Goal: Information Seeking & Learning: Learn about a topic

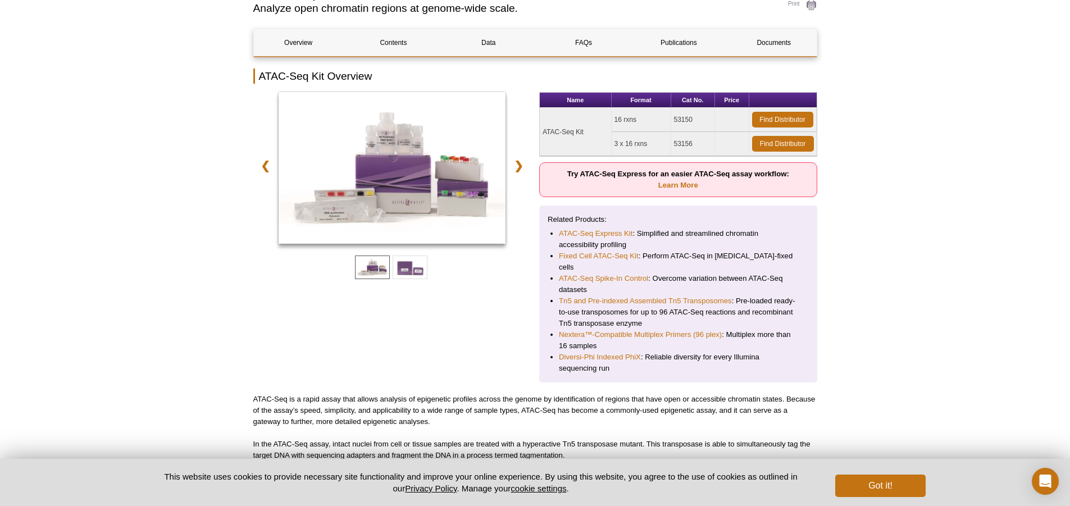
scroll to position [124, 0]
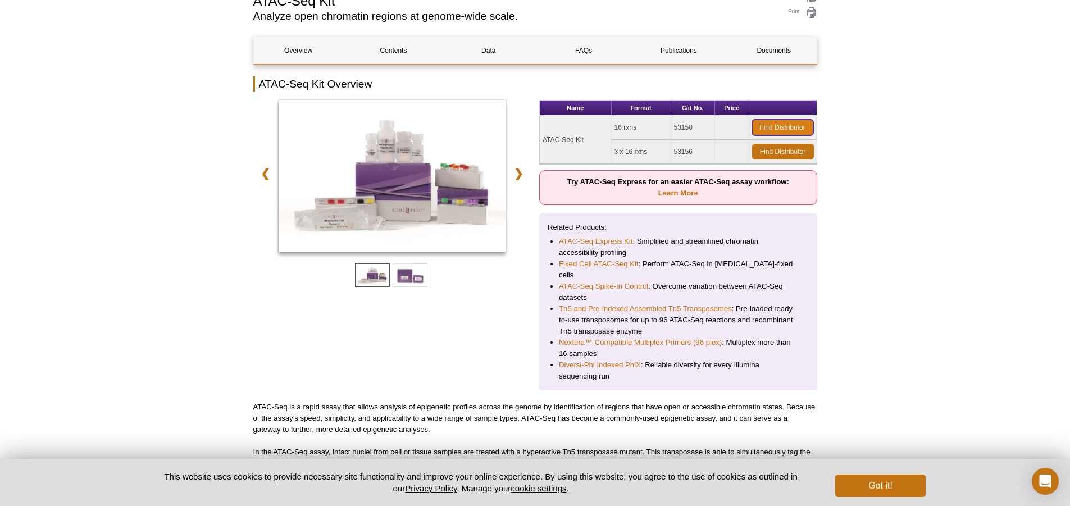
click at [773, 131] on link "Find Distributor" at bounding box center [782, 128] width 61 height 16
click at [682, 192] on link "Learn More" at bounding box center [678, 193] width 40 height 8
drag, startPoint x: 581, startPoint y: 181, endPoint x: 646, endPoint y: 178, distance: 65.3
click at [646, 178] on strong "Try ATAC-Seq Express for an easier ATAC-Seq assay workflow: Learn More" at bounding box center [678, 188] width 222 height 20
copy strong "ATAC-Seq Express"
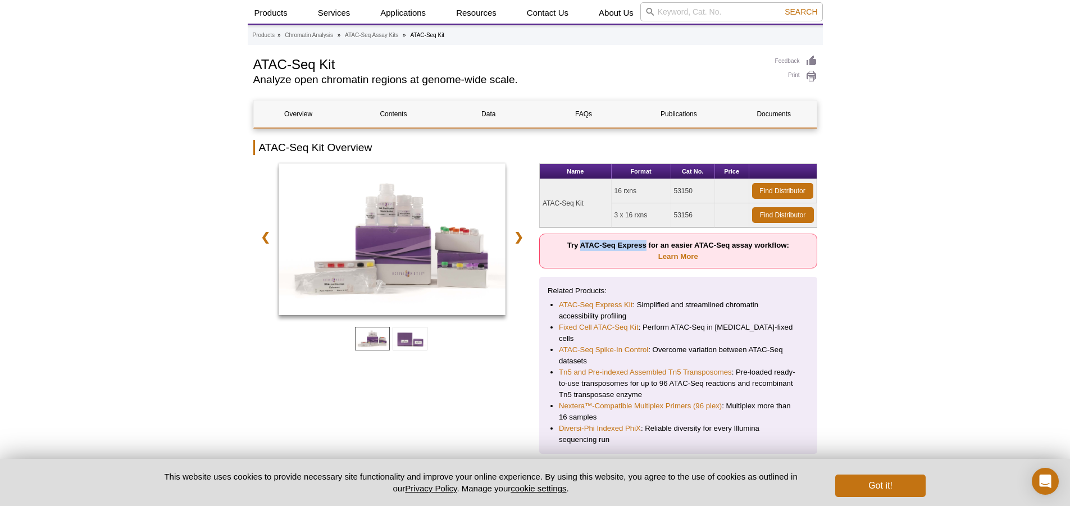
scroll to position [0, 0]
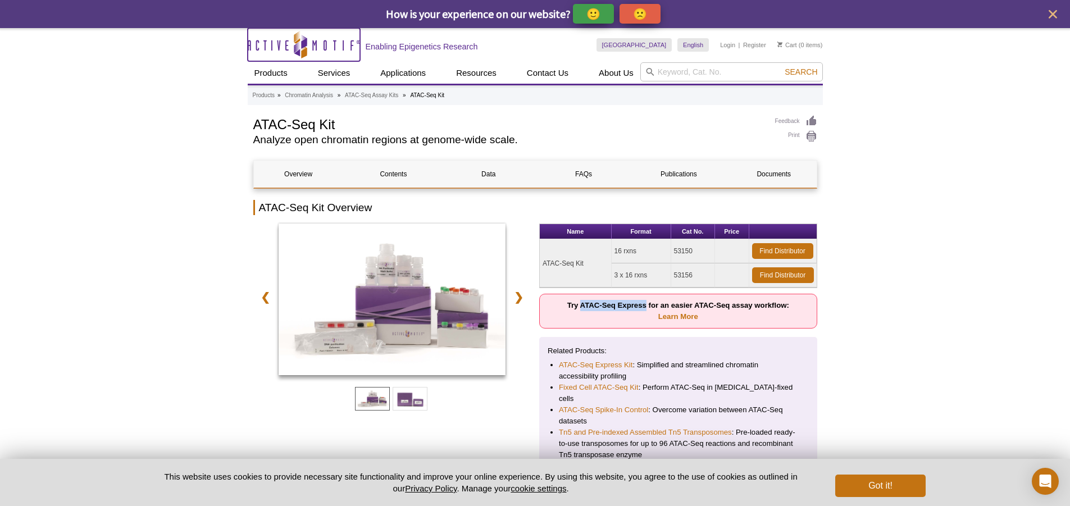
click at [295, 48] on icon at bounding box center [297, 46] width 6 height 6
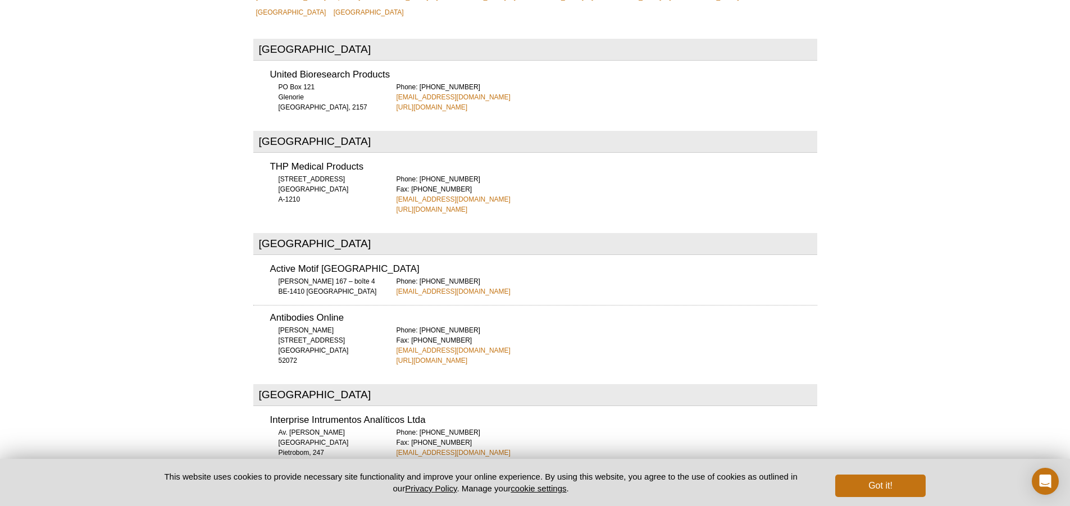
scroll to position [494, 0]
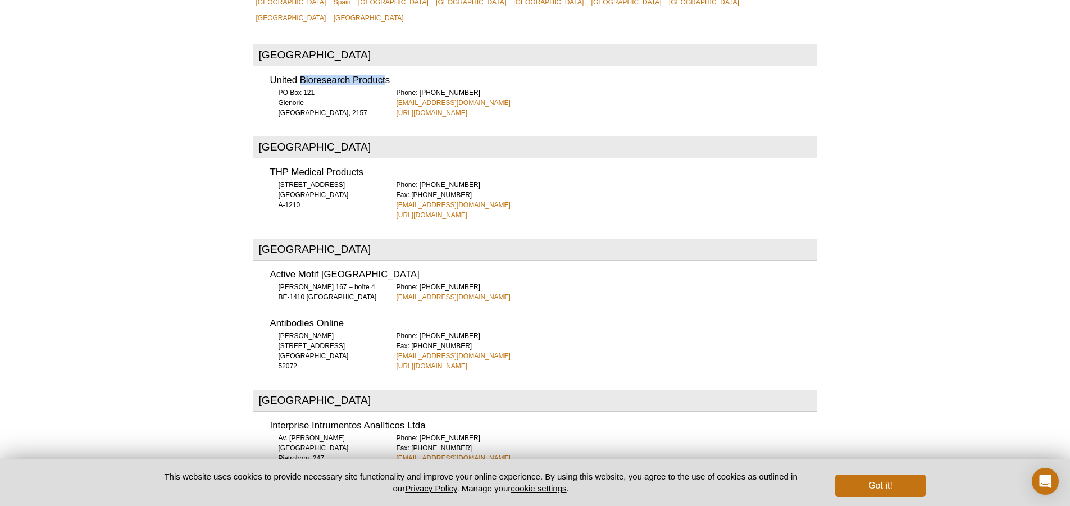
drag, startPoint x: 303, startPoint y: 38, endPoint x: 386, endPoint y: 38, distance: 83.7
click at [386, 76] on h3 "United Bioresearch Products" at bounding box center [543, 81] width 547 height 10
click at [411, 108] on link "http://www.unitedbioresearch.com.au" at bounding box center [432, 113] width 71 height 10
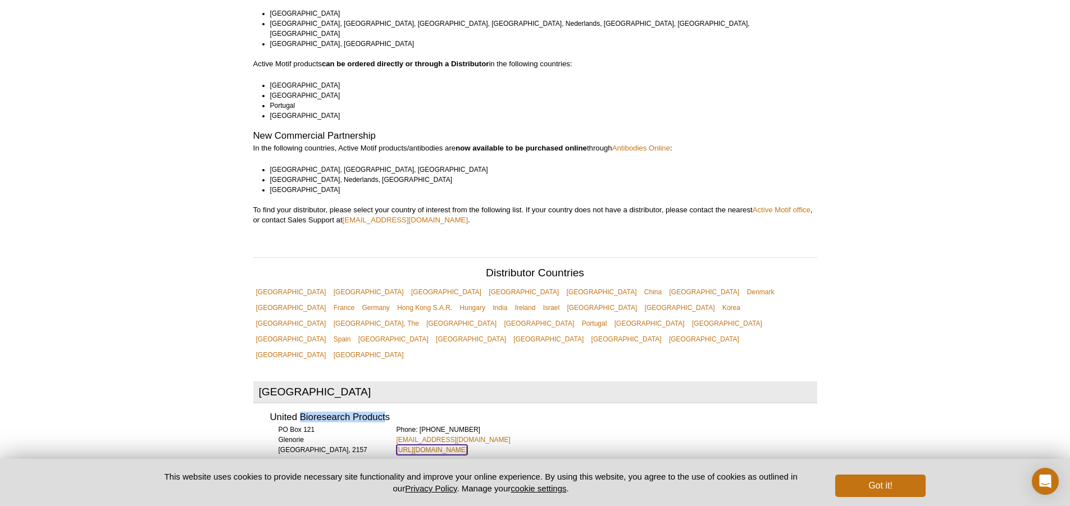
scroll to position [0, 0]
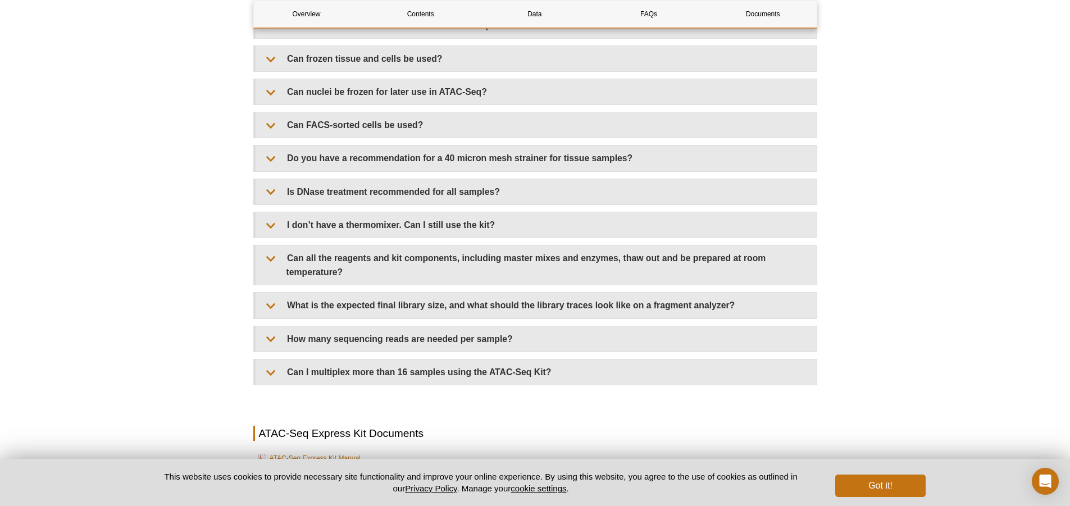
scroll to position [2667, 0]
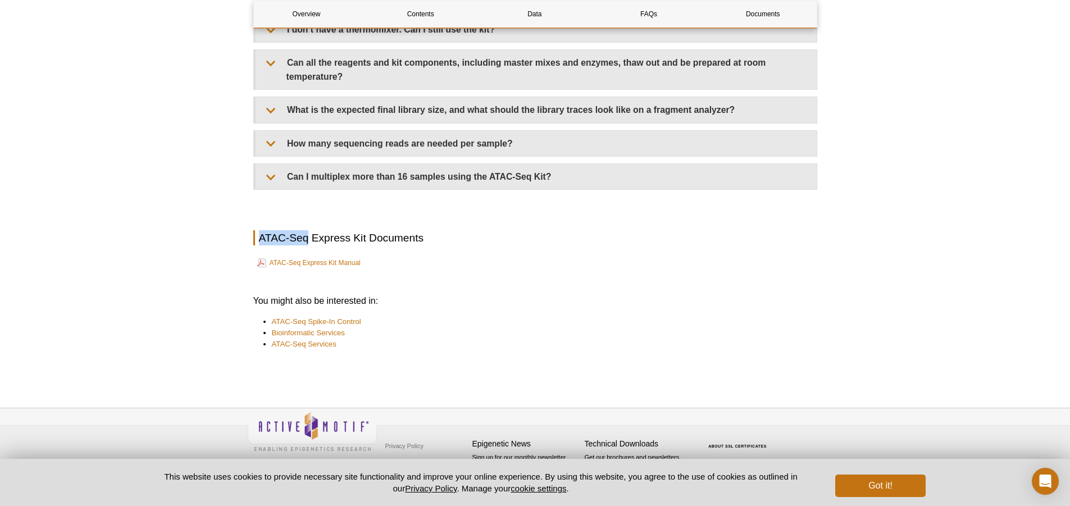
drag, startPoint x: 260, startPoint y: 238, endPoint x: 308, endPoint y: 239, distance: 48.3
click at [308, 239] on h2 "ATAC-Seq Express Kit Documents" at bounding box center [535, 237] width 564 height 15
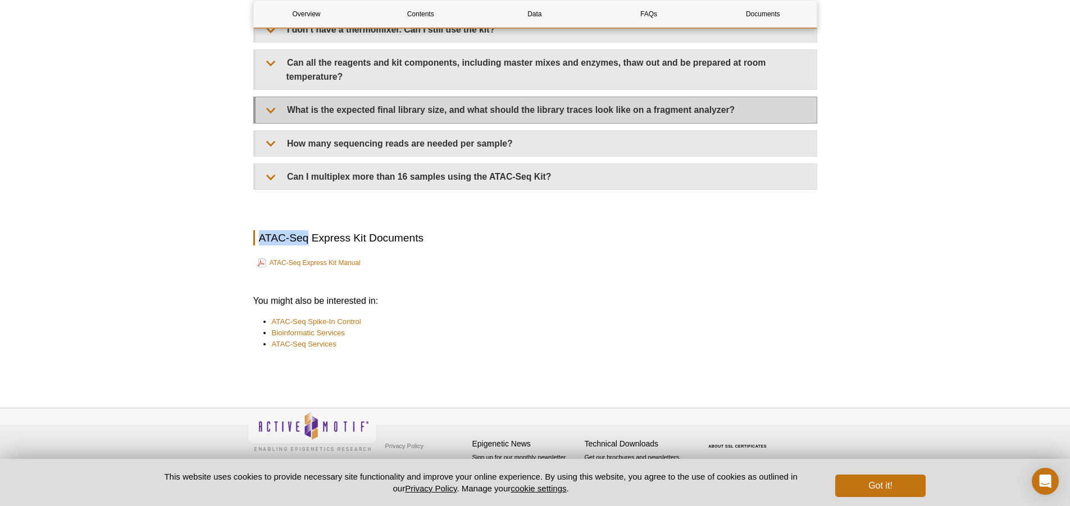
copy h2 "ATAC-Seq"
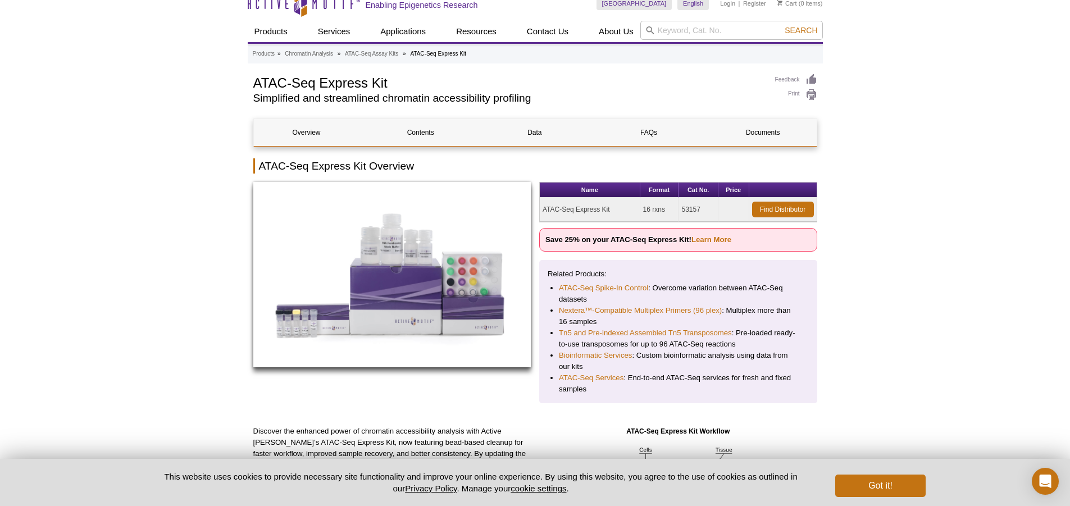
scroll to position [0, 0]
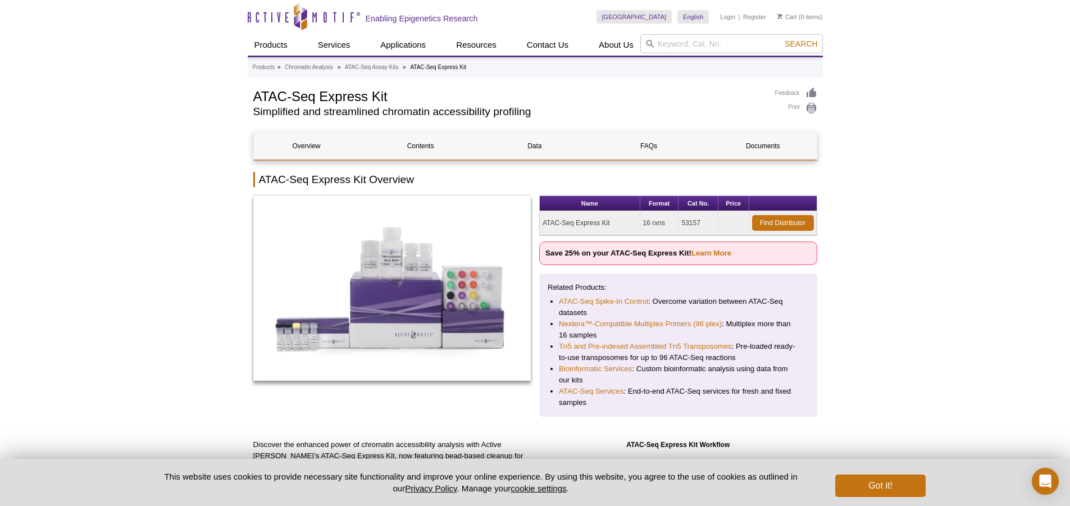
drag, startPoint x: 617, startPoint y: 221, endPoint x: 541, endPoint y: 223, distance: 76.4
click at [541, 223] on td "ATAC-Seq Express Kit" at bounding box center [590, 223] width 101 height 24
copy td "ATAC-Seq Express Kit"
click at [694, 221] on td "53157" at bounding box center [698, 223] width 39 height 24
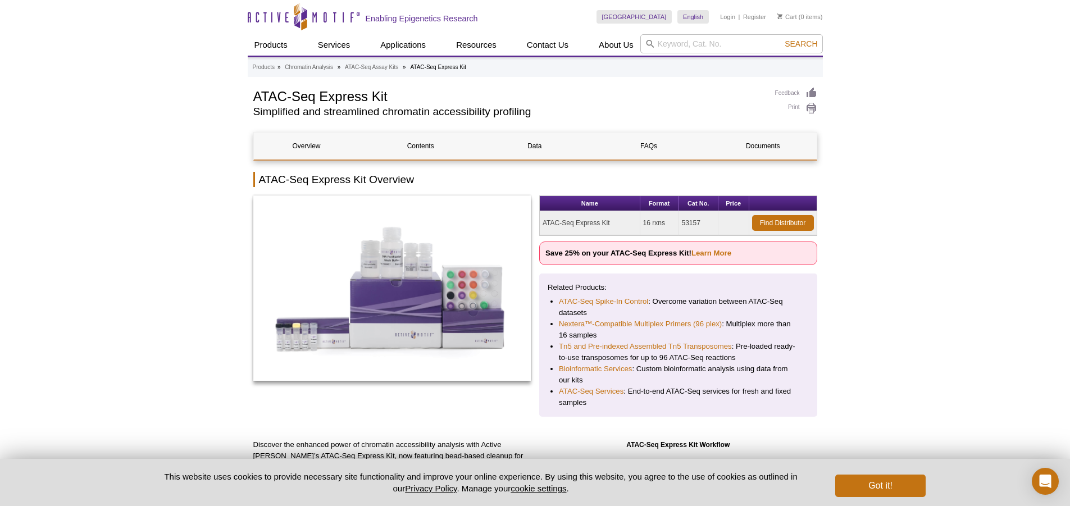
copy td "53157"
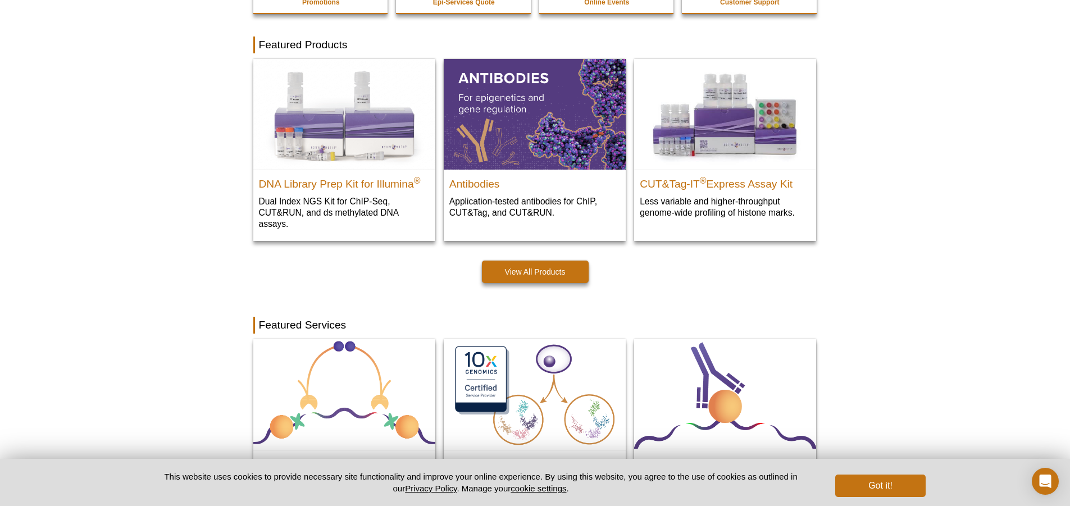
scroll to position [506, 0]
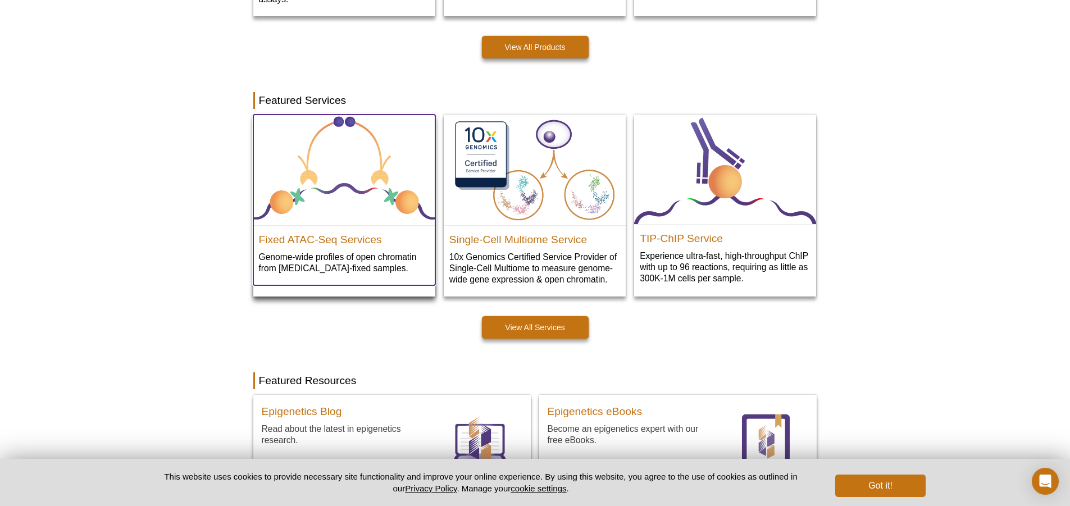
click at [297, 253] on p "Genome-wide profiles of open chromatin from formaldehyde-fixed samples." at bounding box center [344, 262] width 171 height 23
